Goal: Check status: Check status

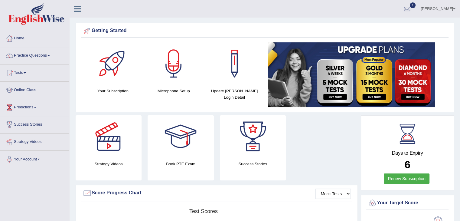
click at [25, 73] on link "Tests" at bounding box center [34, 71] width 69 height 15
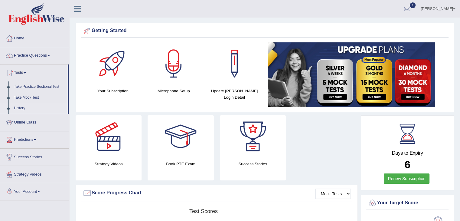
click at [21, 111] on link "History" at bounding box center [39, 108] width 57 height 11
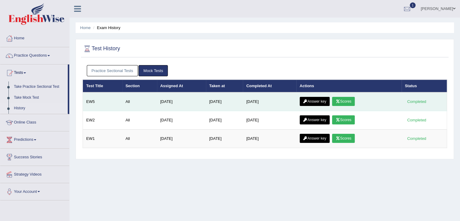
click at [349, 100] on link "Scores" at bounding box center [343, 101] width 22 height 9
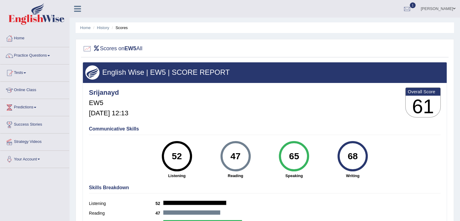
click at [53, 56] on link "Practice Questions" at bounding box center [34, 54] width 69 height 15
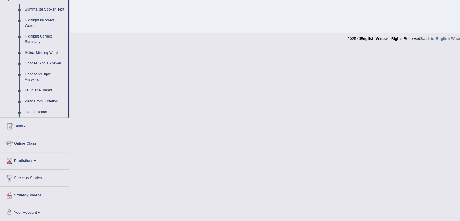
scroll to position [270, 0]
click at [24, 126] on link "Tests" at bounding box center [34, 125] width 69 height 15
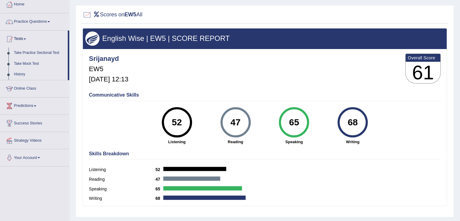
scroll to position [33, 0]
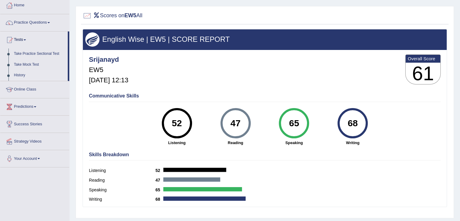
click at [25, 76] on link "History" at bounding box center [39, 75] width 57 height 11
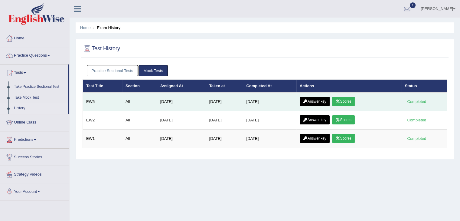
click at [318, 100] on link "Answer key" at bounding box center [315, 101] width 30 height 9
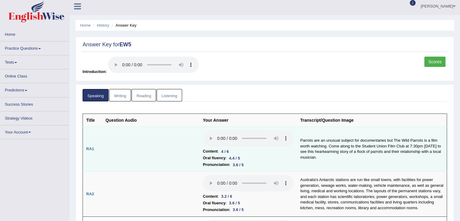
scroll to position [3, 0]
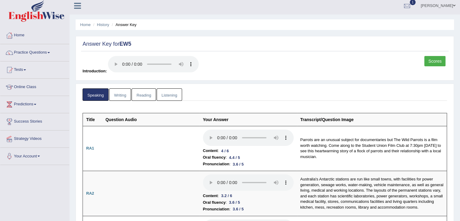
click at [168, 99] on link "Listening" at bounding box center [169, 94] width 25 height 12
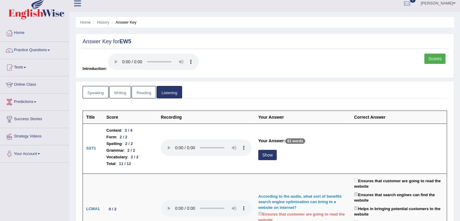
scroll to position [0, 0]
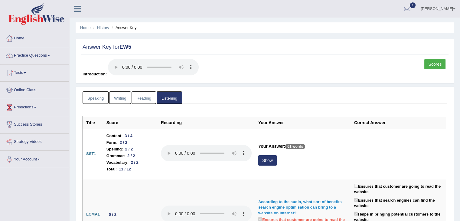
click at [122, 100] on link "Writing" at bounding box center [120, 97] width 22 height 12
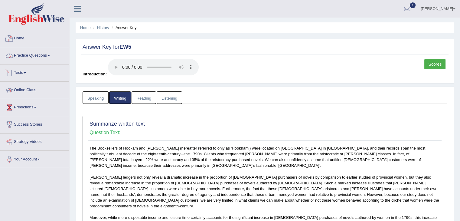
click at [23, 43] on link "Home" at bounding box center [34, 37] width 69 height 15
